Goal: Task Accomplishment & Management: Complete application form

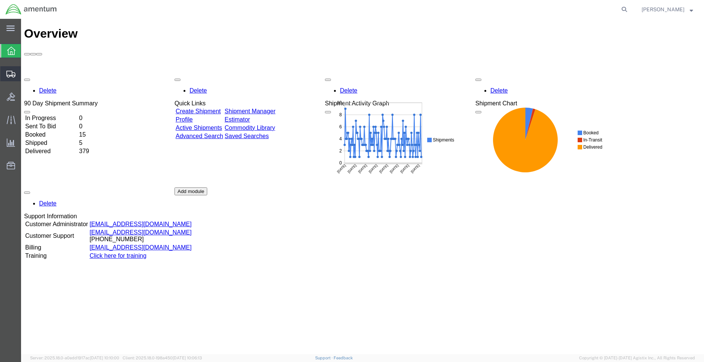
click at [0, 0] on span "Shipment Manager" at bounding box center [0, 0] width 0 height 0
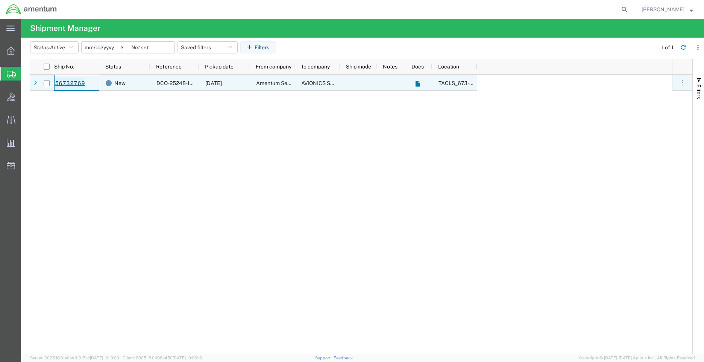
click at [71, 83] on link "56732769" at bounding box center [70, 83] width 31 height 12
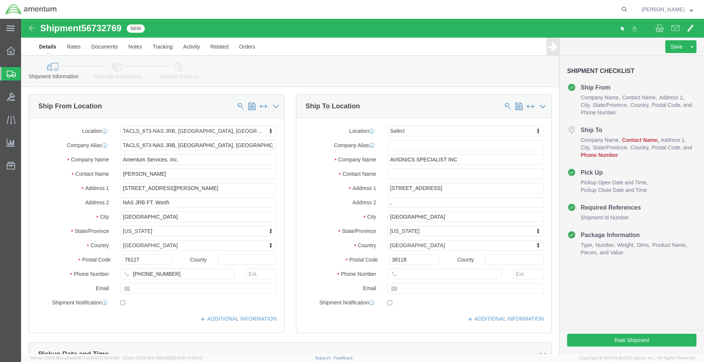
select select "42735"
select select
click input ","
click input "text"
type input "c"
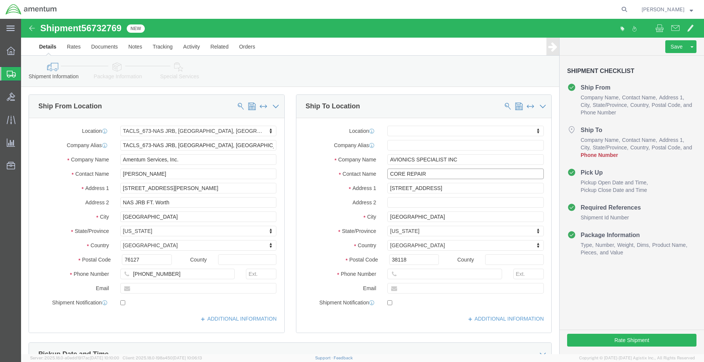
type input "CORE REPAIR"
click div
click input "text"
type input "[PHONE_NUMBER]"
click div "Location My Profile Location [PHONE_NUMBER] [PHONE_NUMBER] [PHONE_NUMBER] [PHON…"
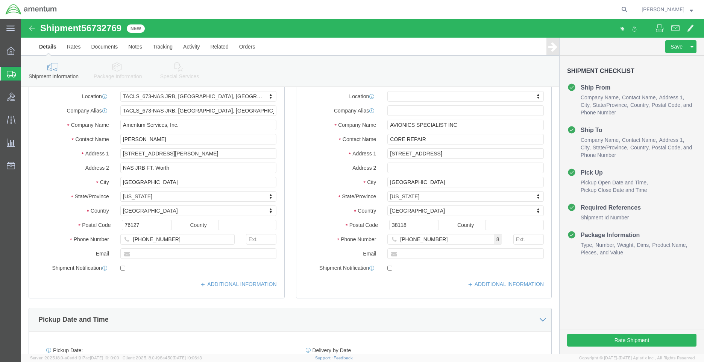
scroll to position [75, 0]
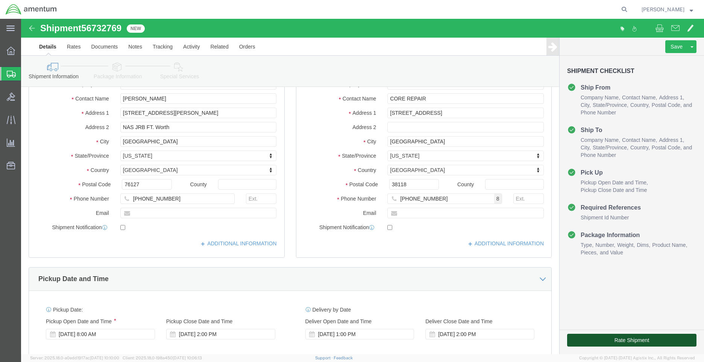
click button "Rate Shipment"
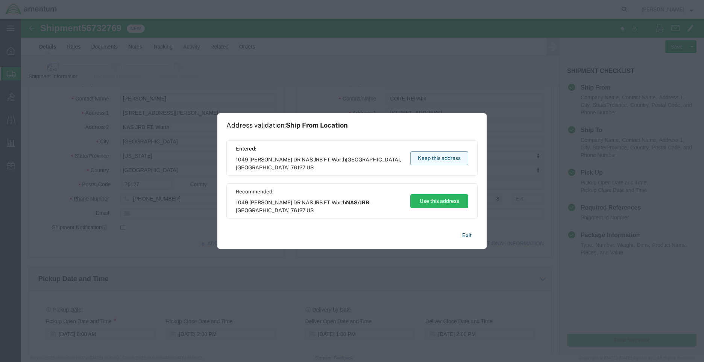
click at [454, 157] on button "Keep this address" at bounding box center [439, 158] width 58 height 14
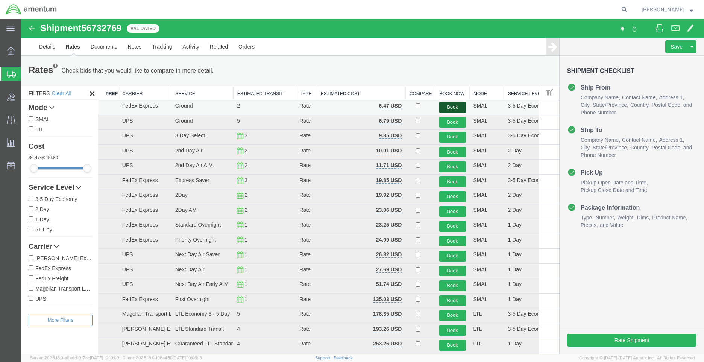
click at [454, 107] on button "Book" at bounding box center [452, 107] width 27 height 11
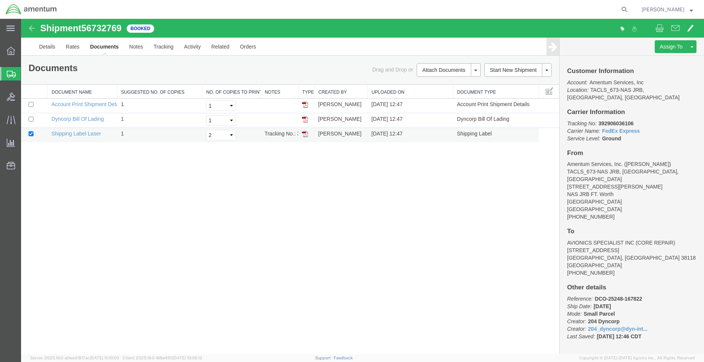
click at [307, 133] on img at bounding box center [305, 134] width 6 height 6
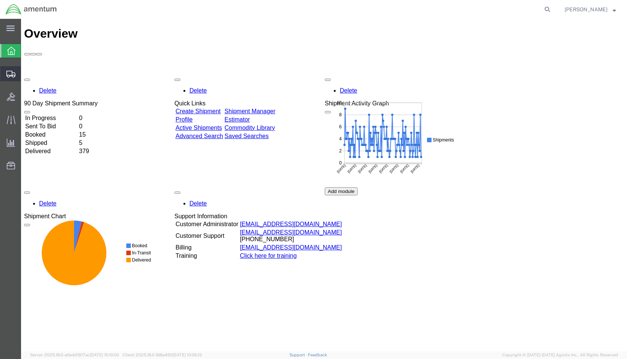
click at [0, 0] on span "Shipment Manager" at bounding box center [0, 0] width 0 height 0
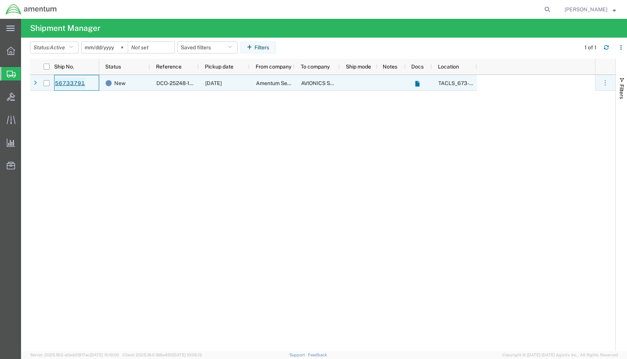
click at [76, 82] on link "56733791" at bounding box center [70, 83] width 31 height 12
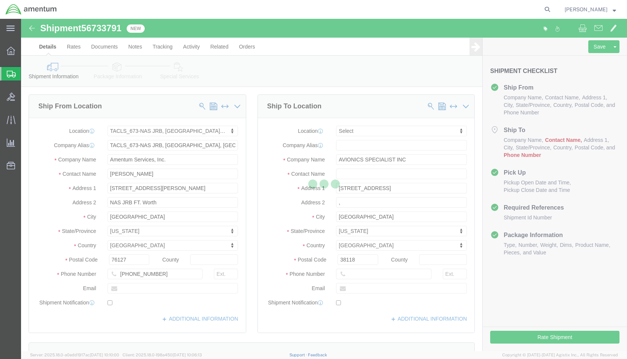
select select "42735"
select select
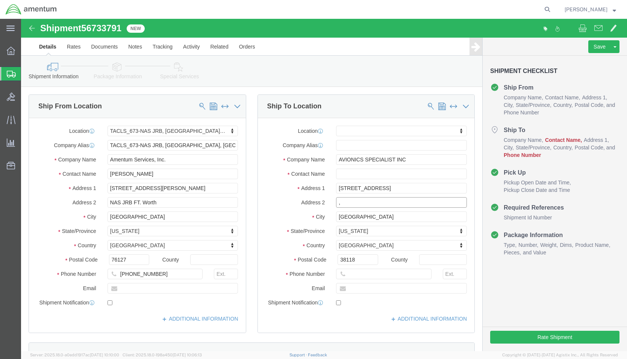
click input ","
click input "text"
type input "x"
type input "CORE REPAIR"
click input "text"
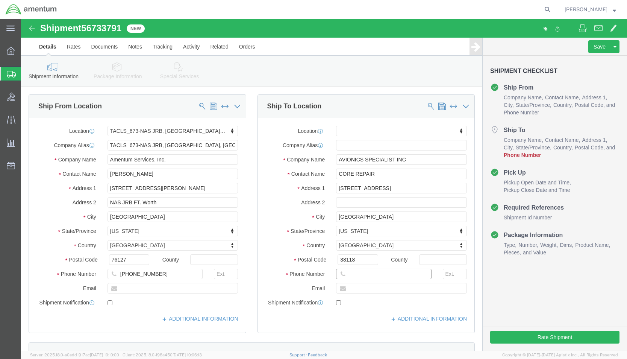
click input "text"
type input "[PHONE_NUMBER]"
click div "Location My Profile Location 1002-4122-6 1006-5256-0 1026-8910-0 1281-0560-3 13…"
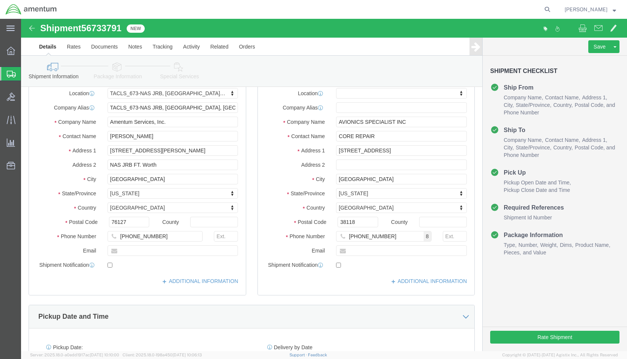
scroll to position [188, 0]
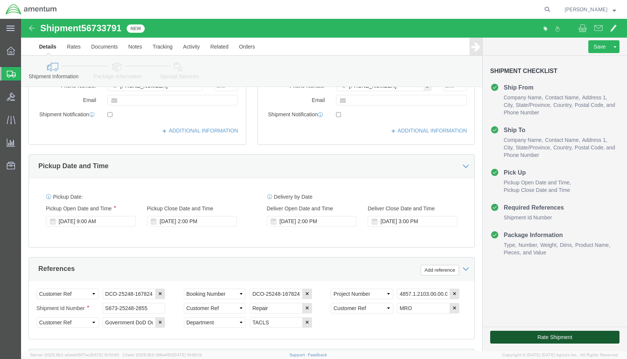
click button "Rate Shipment"
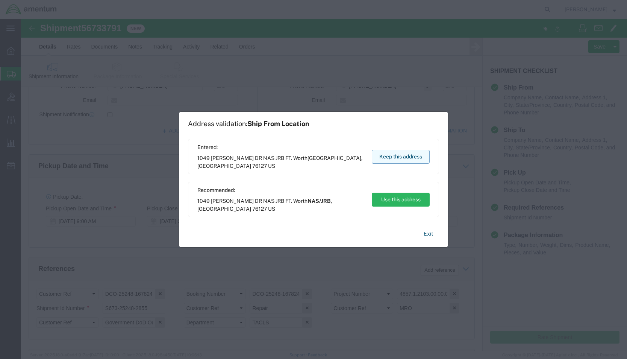
click at [386, 156] on button "Keep this address" at bounding box center [401, 157] width 58 height 14
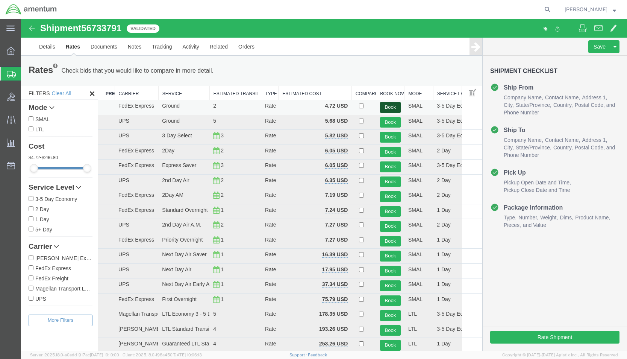
click at [389, 106] on button "Book" at bounding box center [390, 107] width 21 height 11
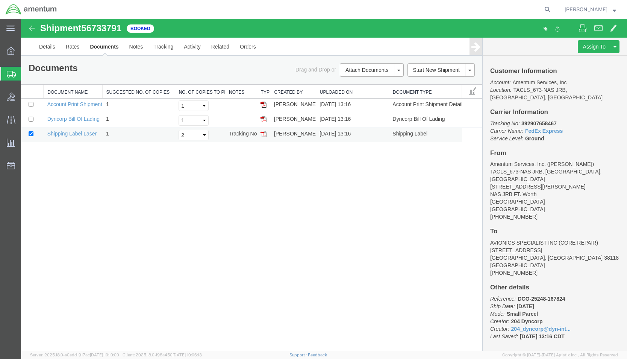
click at [263, 137] on img at bounding box center [263, 134] width 6 height 6
click at [52, 48] on link "Details" at bounding box center [47, 47] width 27 height 18
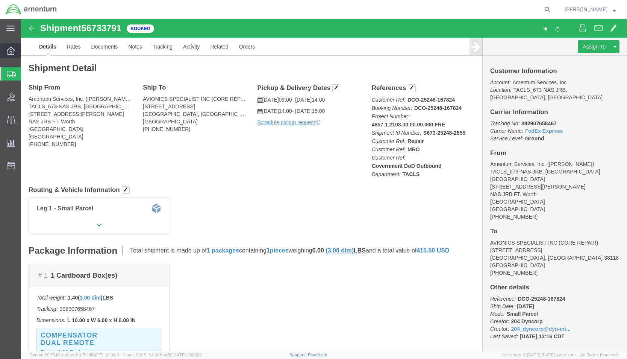
click at [12, 51] on icon at bounding box center [11, 51] width 8 height 8
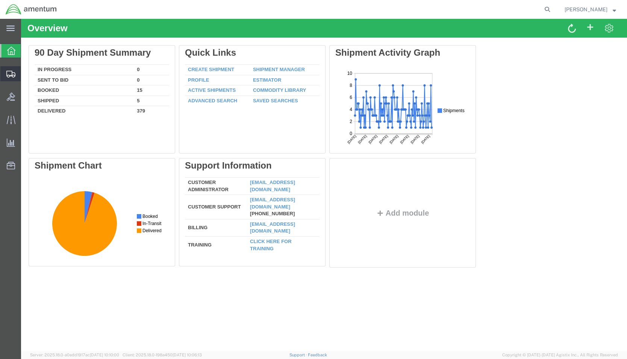
click at [0, 0] on span "Shipment Manager" at bounding box center [0, 0] width 0 height 0
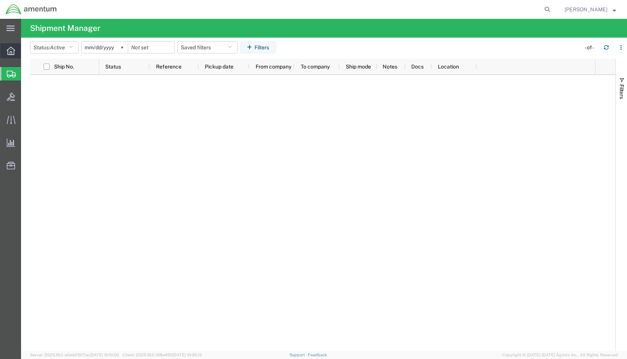
click at [9, 48] on icon at bounding box center [11, 51] width 8 height 8
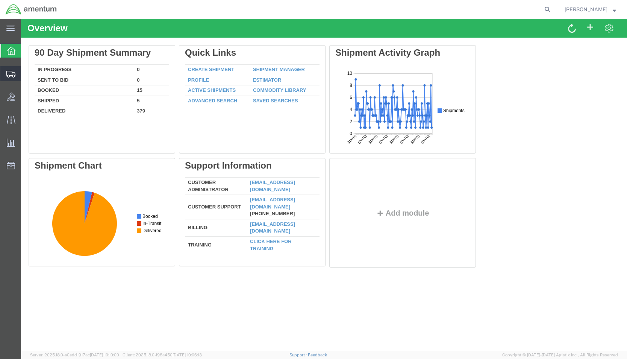
click at [0, 0] on span "Shipment Manager" at bounding box center [0, 0] width 0 height 0
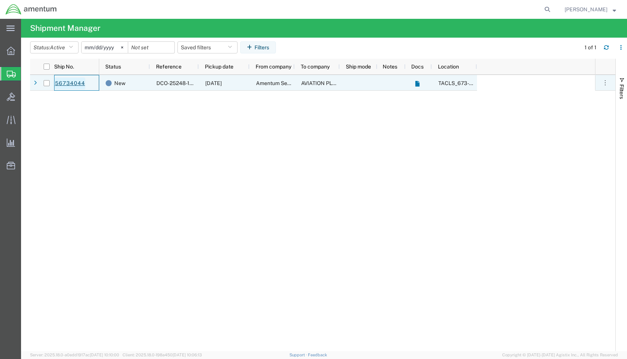
click at [74, 85] on link "56734044" at bounding box center [70, 83] width 31 height 12
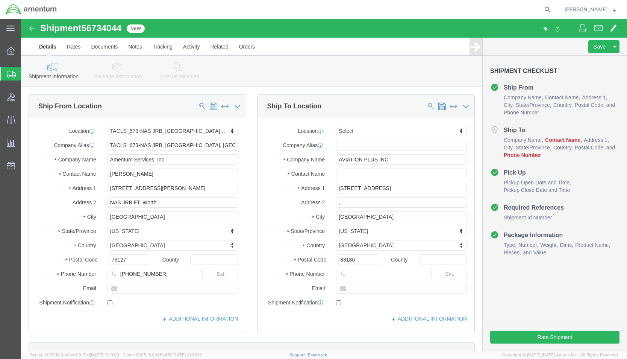
select select "42735"
select select
click input ","
click input "text"
type input "c"
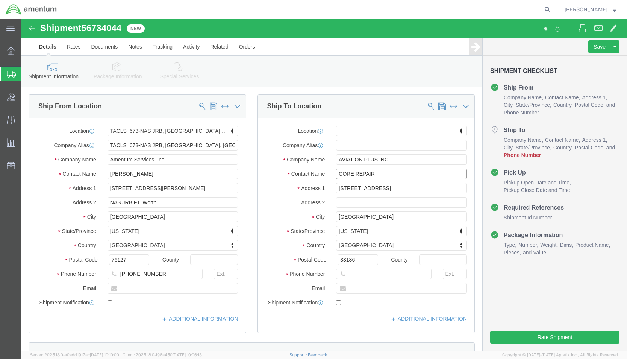
type input "CORE REPAIR"
click input "text"
type input "305 256-1626"
click div "ADDITIONAL INFORMATION"
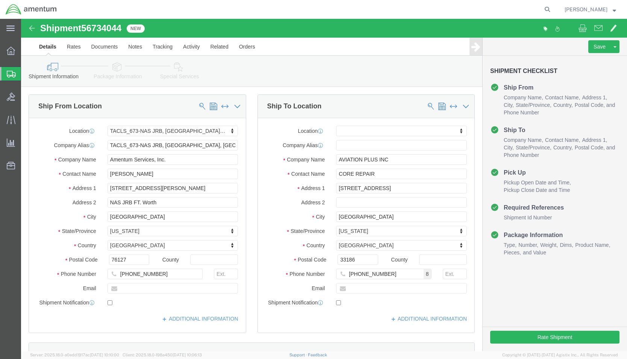
scroll to position [188, 0]
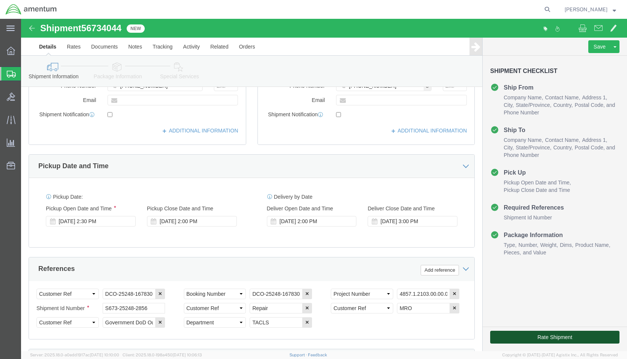
click button "Rate Shipment"
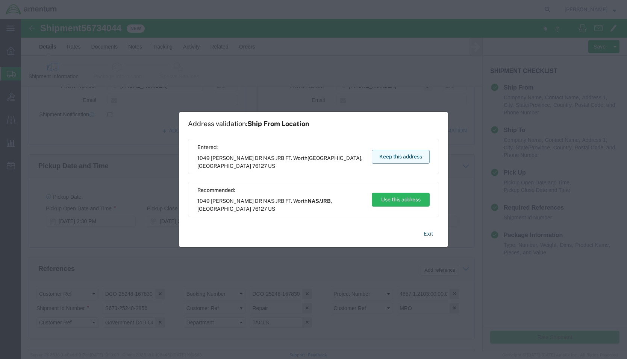
click at [408, 162] on button "Keep this address" at bounding box center [401, 157] width 58 height 14
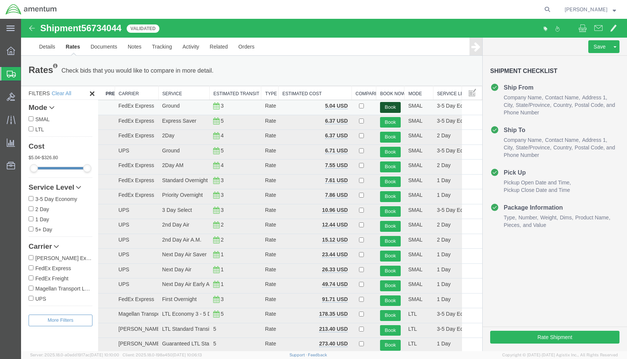
click at [388, 106] on button "Book" at bounding box center [390, 107] width 21 height 11
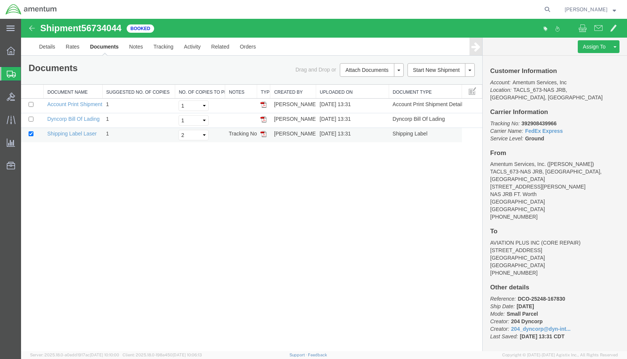
click at [264, 134] on img at bounding box center [263, 134] width 6 height 6
click at [614, 8] on strong "button" at bounding box center [614, 9] width 3 height 3
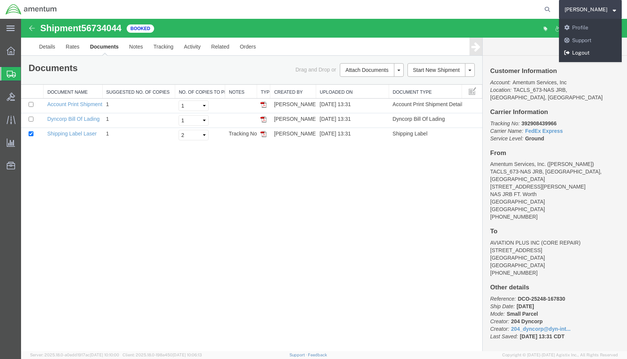
click at [597, 49] on link "Logout" at bounding box center [590, 53] width 63 height 13
